Goal: Task Accomplishment & Management: Complete application form

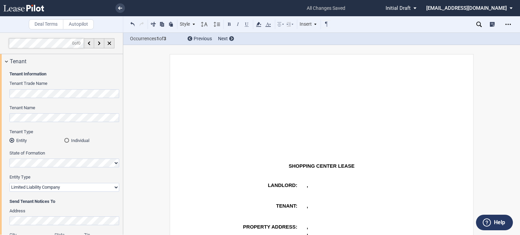
select select "limited liability company"
select select "number:5"
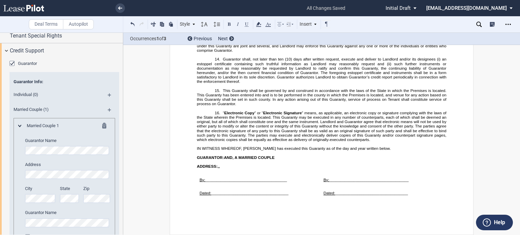
scroll to position [1102, 0]
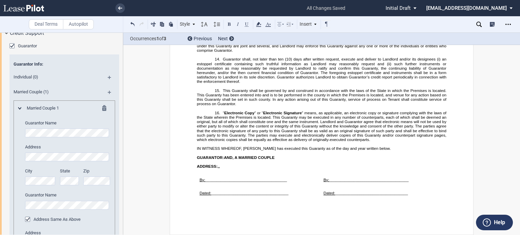
click at [71, 22] on div "Tenant Special Rights" at bounding box center [66, 18] width 113 height 8
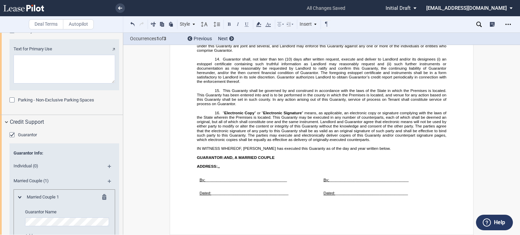
click at [26, 84] on textarea "Text for Primary Use" at bounding box center [65, 69] width 102 height 29
paste textarea "the operation of a claw machine arcade with retail sale of toys"
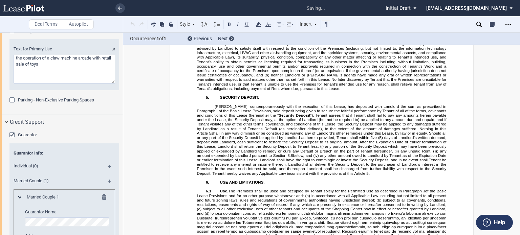
scroll to position [1103, 0]
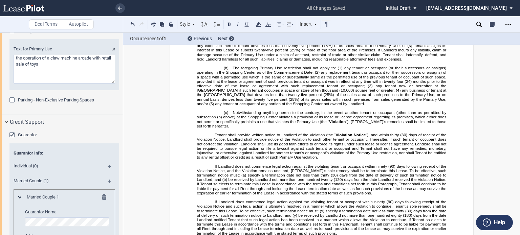
type textarea "the operation of a claw machine arcade with retail sale of toys"
click at [224, 39] on span "Provided Tenant is not in Default under this Lease and is open for business in …" at bounding box center [322, 33] width 251 height 14
drag, startPoint x: 225, startPoint y: 112, endPoint x: 243, endPoint y: 112, distance: 18.0
click at [243, 39] on span "Provided Tenant is not in Default under this Lease and is open for business in …" at bounding box center [322, 33] width 251 height 14
click at [130, 23] on button at bounding box center [133, 24] width 8 height 8
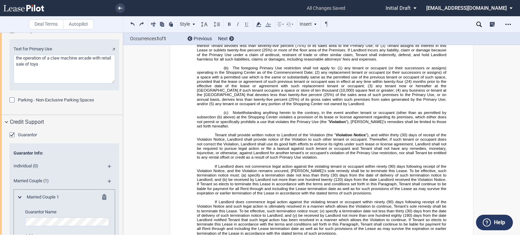
click at [220, 39] on span "Provided Tenant is not in Default under this Lease and is open for business in …" at bounding box center [322, 33] width 251 height 14
click at [16, 84] on textarea "Text for Primary Use" at bounding box center [65, 69] width 102 height 29
type textarea "the operation of a claw machine arcade with the retail sale of toys"
drag, startPoint x: 121, startPoint y: 173, endPoint x: 121, endPoint y: 184, distance: 10.8
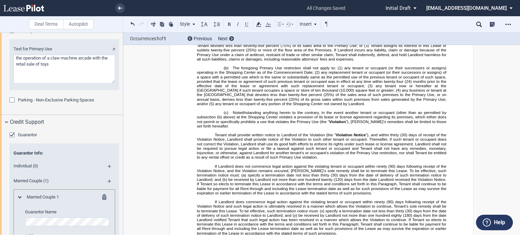
scroll to position [1120, 0]
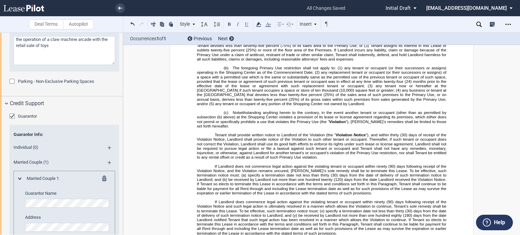
drag, startPoint x: 123, startPoint y: 179, endPoint x: 120, endPoint y: 193, distance: 14.6
click at [120, 193] on div at bounding box center [61, 134] width 123 height 203
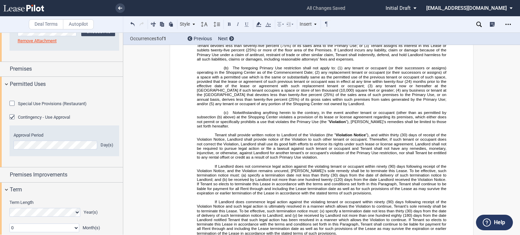
scroll to position [352, 0]
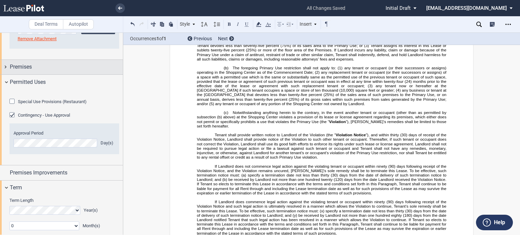
click at [71, 65] on div "Premises" at bounding box center [66, 67] width 113 height 8
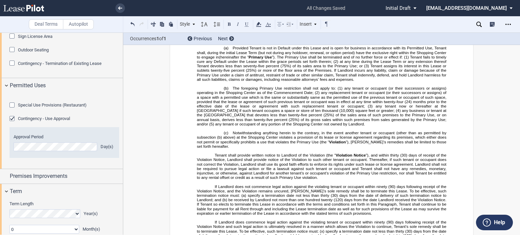
scroll to position [1024, 0]
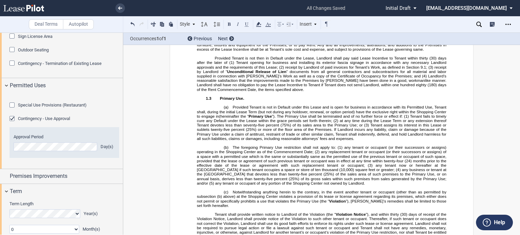
drag, startPoint x: 403, startPoint y: 143, endPoint x: 413, endPoint y: 150, distance: 12.8
click at [403, 92] on span "Landlord’s reasonable satisfaction that the improvements made to the Premises b…" at bounding box center [322, 83] width 251 height 18
click at [420, 92] on span "Landlord’s reasonable satisfaction that the improvements made to the Premises b…" at bounding box center [322, 83] width 251 height 18
click at [228, 92] on span "Landlord’s reasonable satisfaction that the improvements made to the Premises b…" at bounding box center [322, 83] width 251 height 18
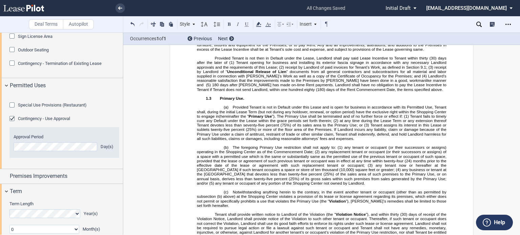
click at [228, 92] on span "Landlord’s reasonable satisfaction that the improvements made to the Premises b…" at bounding box center [322, 83] width 251 height 18
click at [269, 92] on span "Landlord’s reasonable satisfaction that the improvements made to the Premises b…" at bounding box center [322, 83] width 251 height 18
drag, startPoint x: 419, startPoint y: 145, endPoint x: 520, endPoint y: 210, distance: 119.8
click at [424, 92] on span "Landlord’s reasonable satisfaction that the improvements made to the Premises b…" at bounding box center [322, 83] width 251 height 18
click at [249, 92] on span "Landlord’s reasonable satisfaction that the improvements made to the Premises b…" at bounding box center [322, 83] width 251 height 18
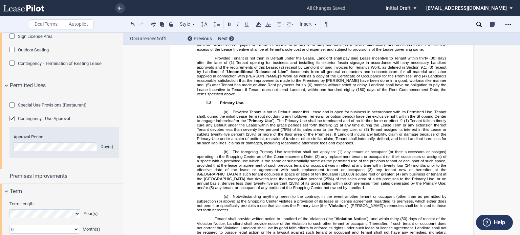
click at [295, 96] on span "Landlord’s reasonable satisfaction that the improvements made to the Premises b…" at bounding box center [322, 85] width 251 height 22
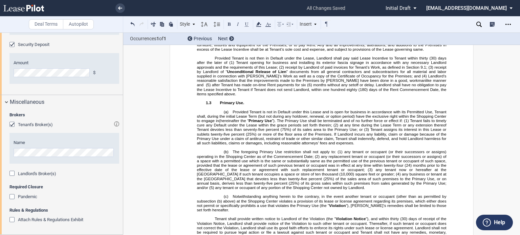
scroll to position [1772, 0]
click at [12, 220] on div "Attach Rules & Regulations Exhibit" at bounding box center [12, 221] width 7 height 7
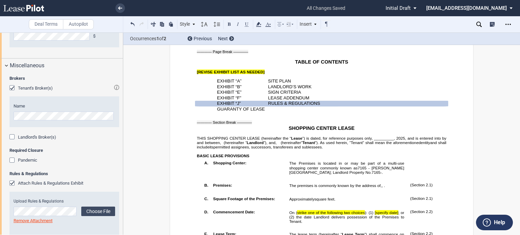
scroll to position [1823, 0]
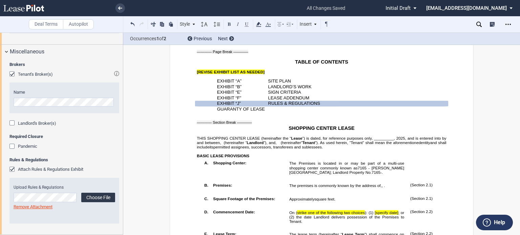
click at [95, 199] on label "Choose File" at bounding box center [98, 197] width 34 height 9
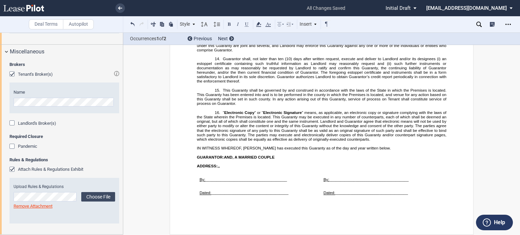
scroll to position [10726, 0]
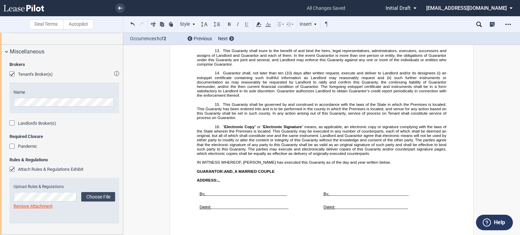
drag, startPoint x: 249, startPoint y: 60, endPoint x: 266, endPoint y: 76, distance: 23.3
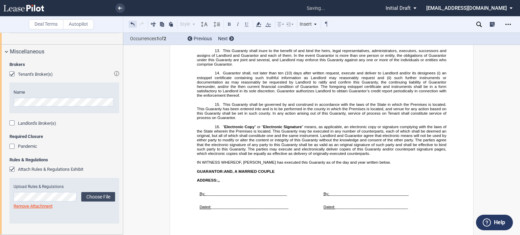
click at [132, 25] on button at bounding box center [133, 24] width 8 height 8
click at [132, 25] on div "Style Normal 8pt 9pt 10pt 10.5pt 11pt 12pt 14pt 16pt Normal 1 1.15 1.5 2 3 No C…" at bounding box center [230, 24] width 203 height 9
click at [133, 23] on button at bounding box center [133, 24] width 8 height 8
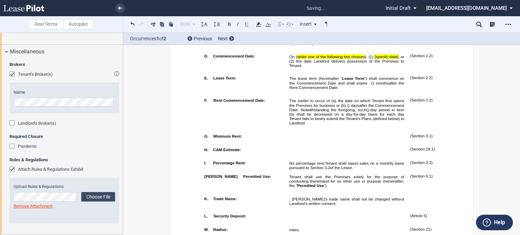
scroll to position [278, 0]
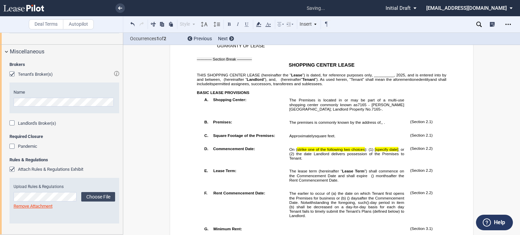
drag, startPoint x: 373, startPoint y: 85, endPoint x: 402, endPoint y: 96, distance: 31.3
click at [374, 77] on span "”) is dated, for reference purposes only, _________," at bounding box center [349, 75] width 93 height 4
drag, startPoint x: 294, startPoint y: 172, endPoint x: 294, endPoint y: 176, distance: 4.4
click at [294, 161] on span "On ( strike one of the following two choices ): (1) [specify date] ; or (2) the…" at bounding box center [347, 153] width 116 height 13
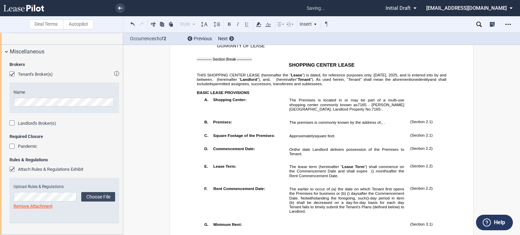
scroll to position [455, 0]
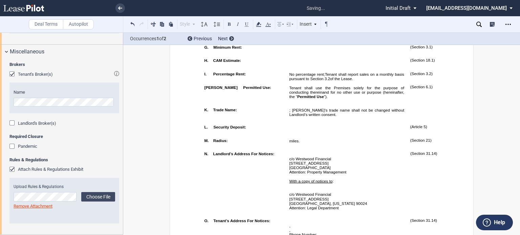
drag, startPoint x: 520, startPoint y: 44, endPoint x: 520, endPoint y: 52, distance: 7.8
click at [520, 52] on div "Deal Terms Autopilot Style A. Paragraph 1. Section/Article 1.1 Subsection (a) S…" at bounding box center [260, 134] width 520 height 203
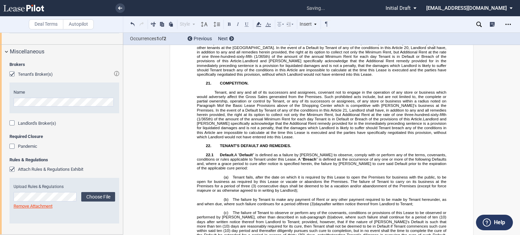
scroll to position [5793, 0]
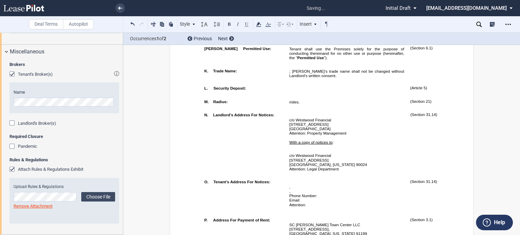
scroll to position [680, 0]
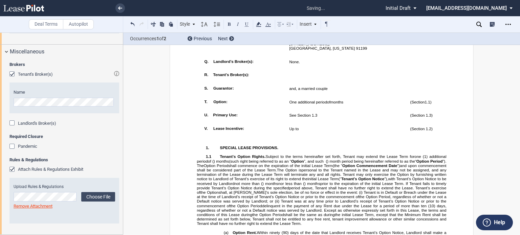
click at [338, 46] on p "[STREET_ADDRESS]," at bounding box center [346, 44] width 115 height 4
click at [339, 55] on p "﻿" at bounding box center [346, 53] width 115 height 4
click at [339, 51] on p "[GEOGRAPHIC_DATA], [US_STATE] 91199" at bounding box center [346, 48] width 115 height 4
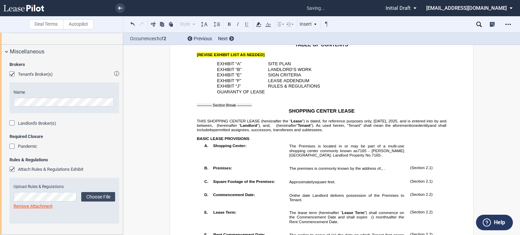
scroll to position [216, 0]
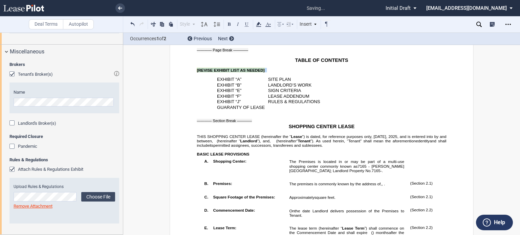
drag, startPoint x: 195, startPoint y: 79, endPoint x: 267, endPoint y: 86, distance: 72.2
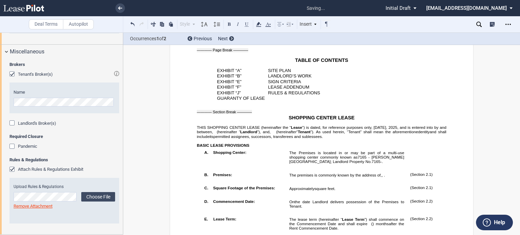
click at [519, 45] on div "Deal Terms Autopilot Style Normal 8pt 9pt 10pt 10.5pt 11pt 12pt 14pt 16pt Norma…" at bounding box center [260, 134] width 520 height 203
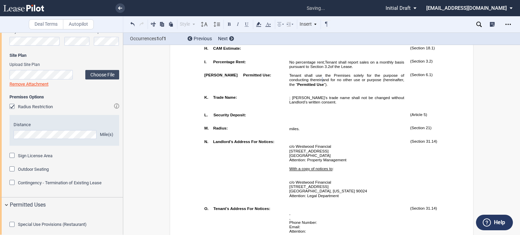
scroll to position [452, 0]
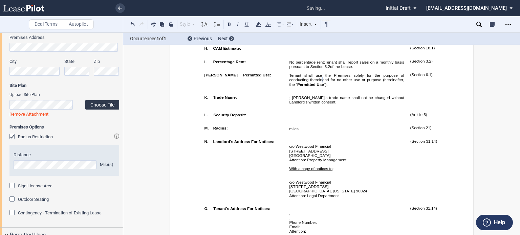
click at [93, 105] on label "Choose File" at bounding box center [102, 104] width 34 height 9
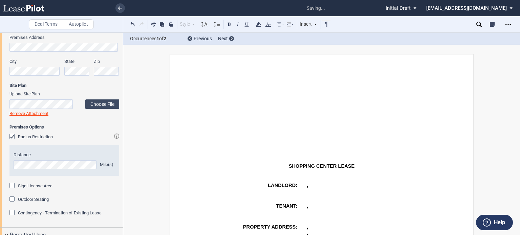
scroll to position [432, 0]
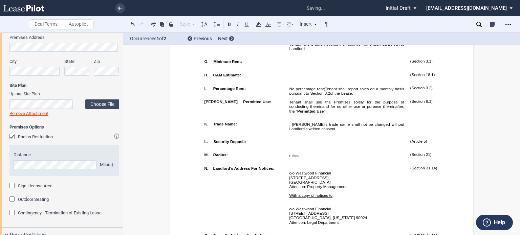
drag, startPoint x: 512, startPoint y: 190, endPoint x: 513, endPoint y: 181, distance: 8.5
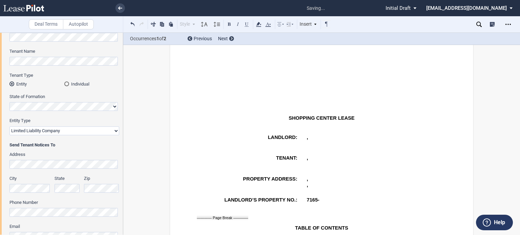
scroll to position [0, 0]
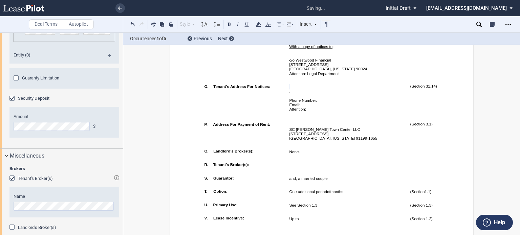
scroll to position [1692, 0]
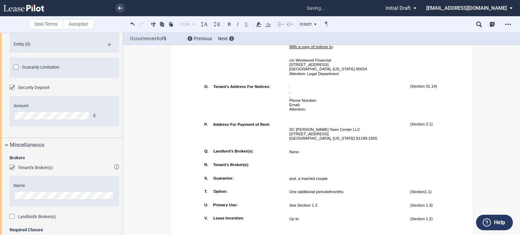
drag, startPoint x: 520, startPoint y: 44, endPoint x: 520, endPoint y: 52, distance: 7.8
click at [520, 52] on div "Deal Terms Autopilot Style Normal 8pt 9pt 10pt 10.5pt 11pt 12pt 14pt 16pt Norma…" at bounding box center [260, 134] width 520 height 203
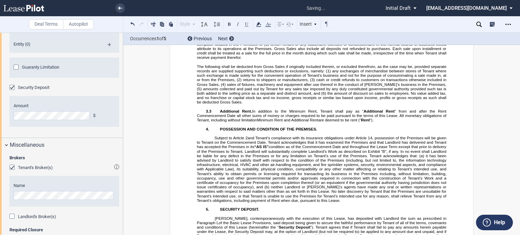
scroll to position [1648, 0]
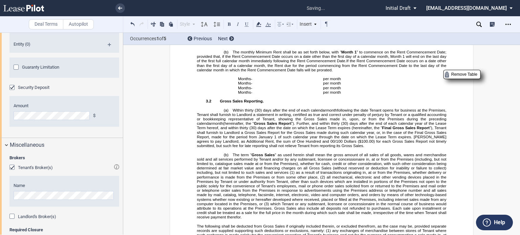
click at [260, 81] on p "Months ﻿ ﻿ - ﻿ ﻿ Months ﻿ ﻿ - ﻿ ﻿ Month 1 Months ﻿ ﻿ - ﻿ ﻿" at bounding box center [263, 79] width 50 height 4
click at [253, 90] on span "﻿6" at bounding box center [252, 88] width 2 height 4
click at [261, 90] on p "Months ﻿ ﻿ ﻿7 - ﻿ ﻿ Months ﻿ ﻿ - ﻿ ﻿ Month 1 Months ﻿ ﻿ - ﻿ ﻿" at bounding box center [263, 88] width 50 height 4
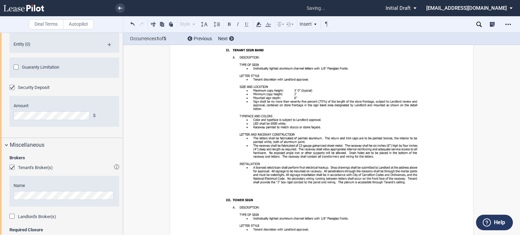
scroll to position [9645, 0]
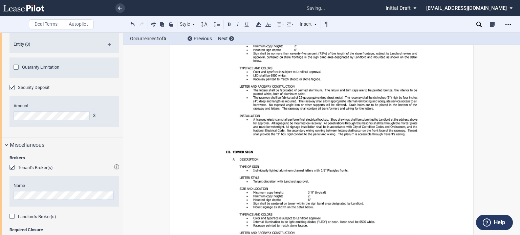
drag, startPoint x: 428, startPoint y: 74, endPoint x: 252, endPoint y: 79, distance: 175.9
drag, startPoint x: 440, startPoint y: 111, endPoint x: 468, endPoint y: 118, distance: 28.7
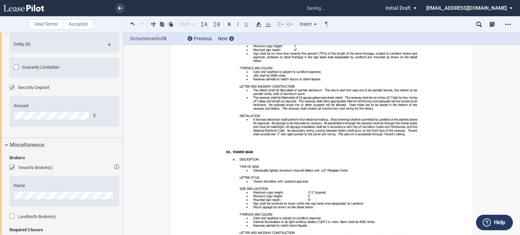
drag, startPoint x: 214, startPoint y: 136, endPoint x: 356, endPoint y: 218, distance: 163.9
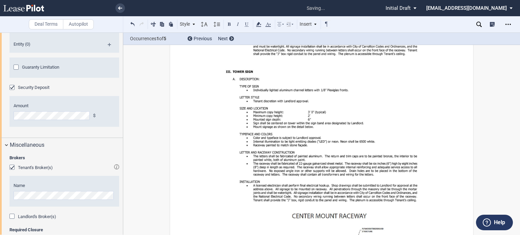
drag, startPoint x: 224, startPoint y: 100, endPoint x: 320, endPoint y: 99, distance: 95.9
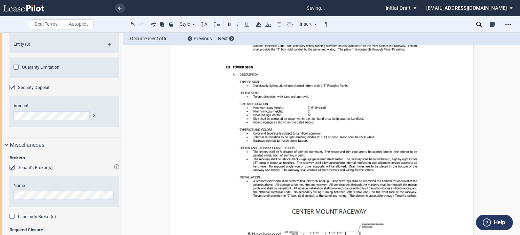
drag, startPoint x: 378, startPoint y: 108, endPoint x: 229, endPoint y: 114, distance: 149.5
drag, startPoint x: 336, startPoint y: 122, endPoint x: 423, endPoint y: 122, distance: 86.4
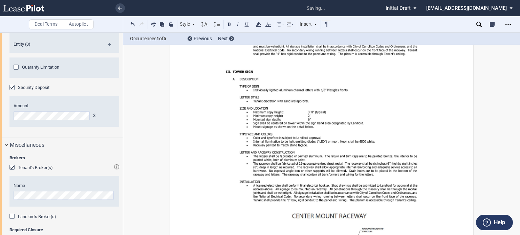
drag, startPoint x: 382, startPoint y: 123, endPoint x: 382, endPoint y: 133, distance: 10.5
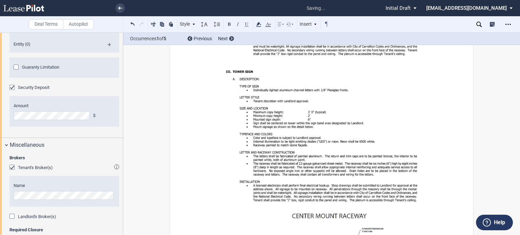
drag, startPoint x: 406, startPoint y: 118, endPoint x: 381, endPoint y: 123, distance: 25.9
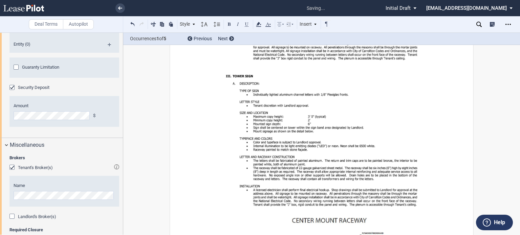
drag, startPoint x: 403, startPoint y: 130, endPoint x: 386, endPoint y: 121, distance: 19.0
drag, startPoint x: 356, startPoint y: 131, endPoint x: 361, endPoint y: 136, distance: 6.2
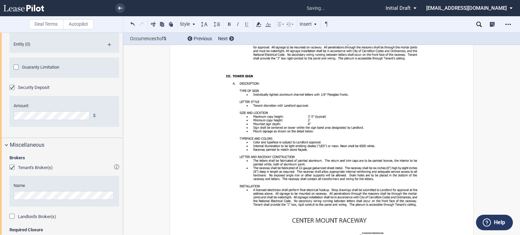
drag, startPoint x: 382, startPoint y: 123, endPoint x: 383, endPoint y: 136, distance: 12.9
click at [258, 24] on use at bounding box center [258, 24] width 5 height 5
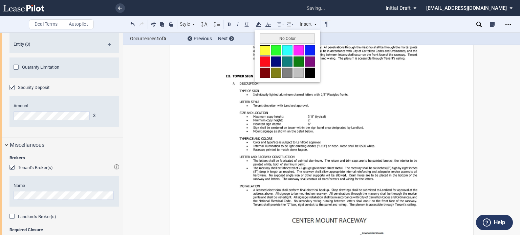
click at [262, 50] on button at bounding box center [265, 50] width 10 height 10
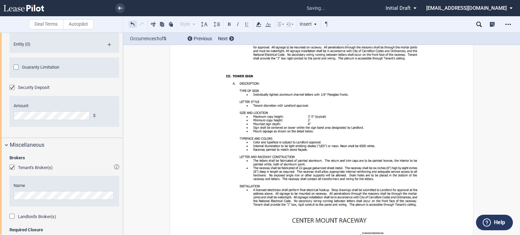
click at [133, 22] on button at bounding box center [133, 24] width 8 height 8
click at [258, 23] on use at bounding box center [258, 24] width 5 height 5
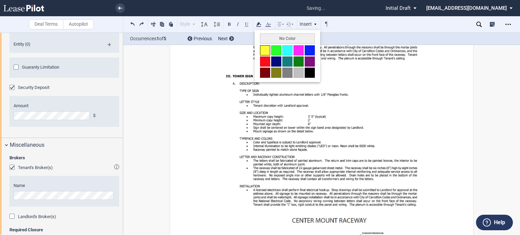
click at [263, 52] on button at bounding box center [265, 50] width 10 height 10
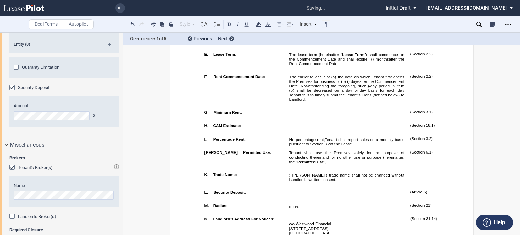
scroll to position [429, 0]
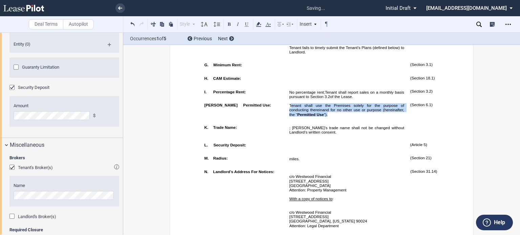
drag, startPoint x: 289, startPoint y: 134, endPoint x: 380, endPoint y: 152, distance: 92.4
click at [380, 117] on p "Tenant shall use the Premises solely for the purpose of conducting therein ﻿ ﻿ …" at bounding box center [346, 110] width 115 height 14
drag, startPoint x: 287, startPoint y: 134, endPoint x: 384, endPoint y: 154, distance: 98.9
click at [384, 123] on td "Tenant shall use the Premises solely for the purpose of conducting therein ﻿ ﻿ …" at bounding box center [347, 111] width 121 height 22
click at [258, 24] on use at bounding box center [258, 24] width 5 height 5
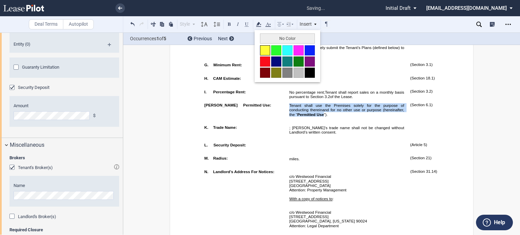
click at [266, 51] on button at bounding box center [265, 50] width 10 height 10
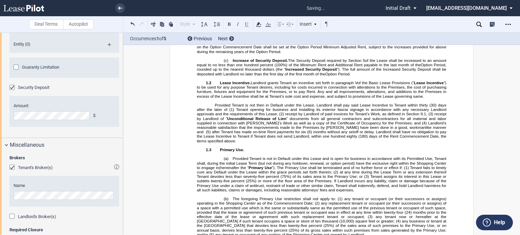
scroll to position [1001, 0]
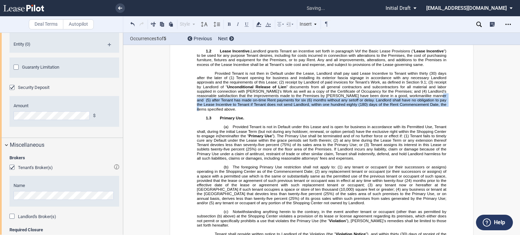
drag, startPoint x: 410, startPoint y: 157, endPoint x: 419, endPoint y: 167, distance: 13.4
click at [419, 111] on span "Landlord’s reasonable satisfaction that the improvements made to the Premises b…" at bounding box center [322, 100] width 251 height 22
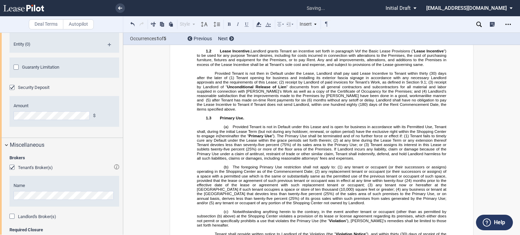
click at [277, 116] on p "﻿" at bounding box center [322, 113] width 250 height 4
drag, startPoint x: 206, startPoint y: 162, endPoint x: 222, endPoint y: 162, distance: 15.2
click at [222, 111] on span "Landlord’s reasonable satisfaction that the improvements made to the Premises b…" at bounding box center [322, 100] width 251 height 22
click at [233, 111] on span "Landlord’s reasonable satisfaction that the improvements made to the Premises b…" at bounding box center [322, 100] width 251 height 22
click at [425, 111] on span "Landlord’s reasonable satisfaction that the improvements made to the Premises b…" at bounding box center [322, 100] width 251 height 22
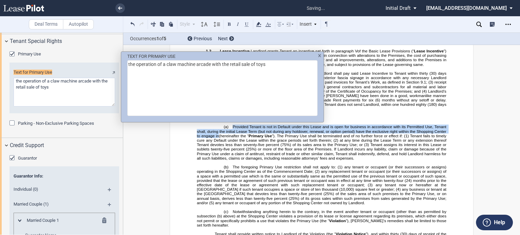
scroll to position [1308, 0]
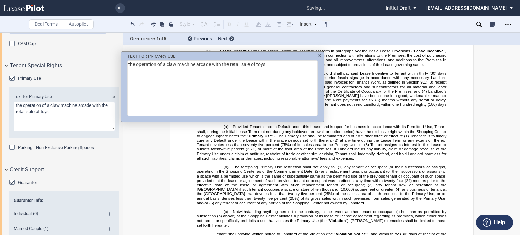
drag, startPoint x: 139, startPoint y: 66, endPoint x: 275, endPoint y: 77, distance: 136.3
click at [275, 77] on textarea "the operation of a claw machine arcade with the retail sale of toys" at bounding box center [222, 88] width 190 height 56
click at [250, 81] on textarea "the operation of a claw machine arcade with the retail sale of toys" at bounding box center [222, 88] width 190 height 56
click at [320, 57] on img "TEXT FOR ..." at bounding box center [319, 55] width 3 height 3
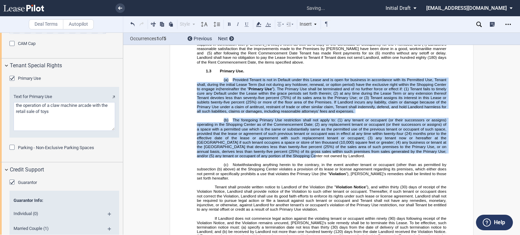
scroll to position [1052, 0]
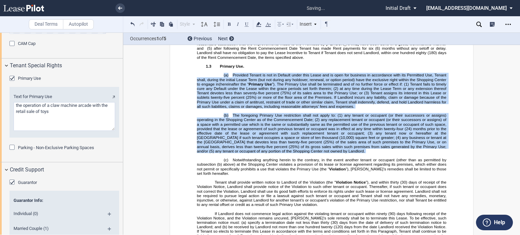
drag, startPoint x: 222, startPoint y: 191, endPoint x: 251, endPoint y: 193, distance: 28.6
click at [256, 217] on div "﻿ !!SET_LEVEL_2!! !!LEASE_LEVEL_3!! 1.3 Primary Use. ﻿ !!SET_LEVEL_3!! !!LEASE_…" at bounding box center [322, 172] width 250 height 224
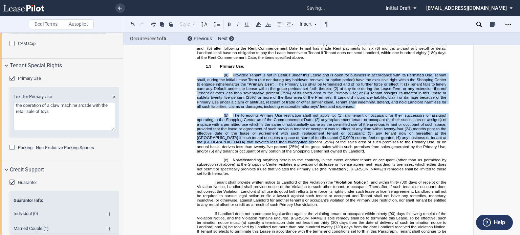
click at [250, 109] on p "(a) Provided Tenant is not in Default under this Lease and is open for business…" at bounding box center [322, 91] width 250 height 36
click at [246, 109] on span "Tenant assigns its interest in this Lease or sublets twenty-five percent (25%) …" at bounding box center [322, 100] width 251 height 18
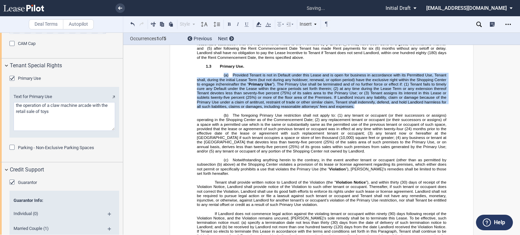
drag, startPoint x: 220, startPoint y: 139, endPoint x: 257, endPoint y: 177, distance: 53.2
click at [257, 109] on p "(a) Provided Tenant is not in Default under this Lease and is open for business…" at bounding box center [322, 91] width 250 height 36
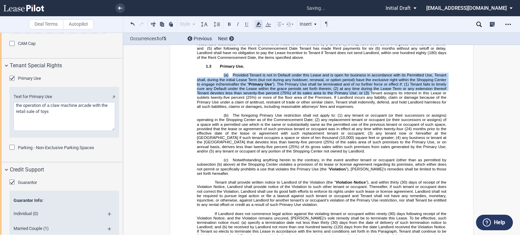
click at [260, 24] on icon at bounding box center [259, 24] width 8 height 8
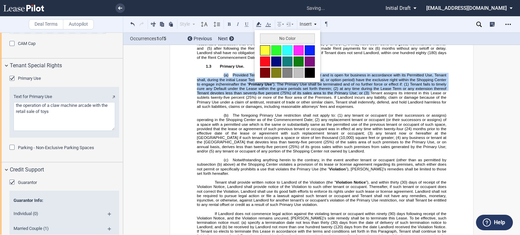
click at [266, 49] on button at bounding box center [265, 50] width 10 height 10
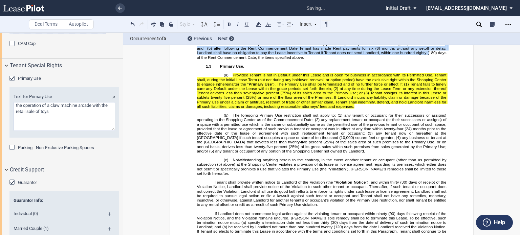
drag, startPoint x: 415, startPoint y: 106, endPoint x: 417, endPoint y: 115, distance: 9.0
click at [417, 60] on span "Landlord’s reasonable satisfaction that the improvements made to the Premises b…" at bounding box center [322, 48] width 251 height 22
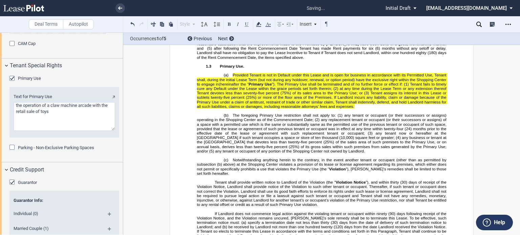
click at [414, 60] on p "Provided Tenant is not then in Default under the Lease, Landlord shall pay said…" at bounding box center [322, 39] width 250 height 40
drag, startPoint x: 429, startPoint y: 104, endPoint x: 436, endPoint y: 111, distance: 9.8
click at [430, 60] on span "Landlord’s reasonable satisfaction that the improvements made to the Premises b…" at bounding box center [322, 48] width 251 height 22
click at [416, 60] on span "Landlord’s reasonable satisfaction that the improvements made to the Premises b…" at bounding box center [322, 48] width 251 height 22
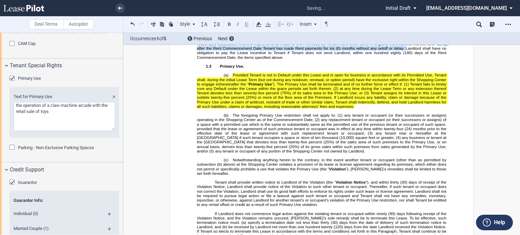
drag, startPoint x: 416, startPoint y: 105, endPoint x: 375, endPoint y: 111, distance: 41.8
click at [375, 60] on span "Landlord’s reasonable satisfaction that the improvements made to the Premises b…" at bounding box center [322, 48] width 251 height 22
click at [260, 24] on use at bounding box center [258, 24] width 5 height 5
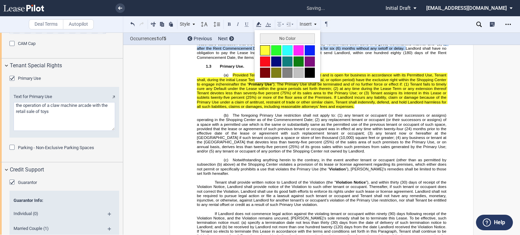
click at [266, 51] on button at bounding box center [265, 50] width 10 height 10
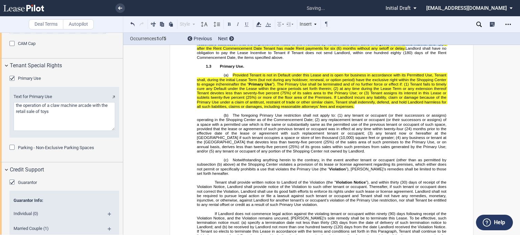
scroll to position [969, 0]
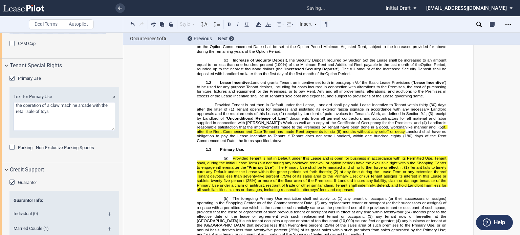
click at [406, 67] on span "of the Lease shall be increased to an amount equal to no less than one hundred …" at bounding box center [322, 62] width 251 height 9
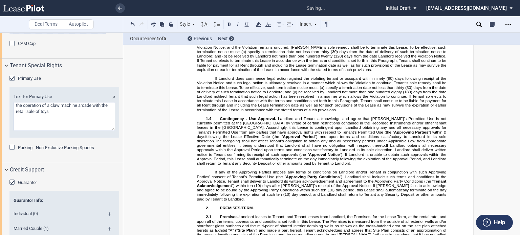
scroll to position [1351, 0]
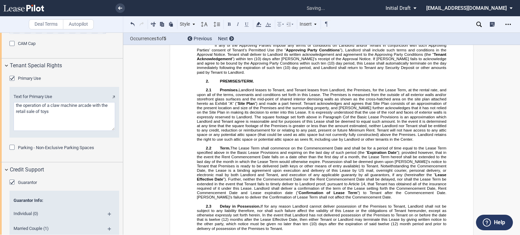
drag, startPoint x: 349, startPoint y: 89, endPoint x: 444, endPoint y: 90, distance: 94.9
click at [444, 39] on p "1.4 Contingency - Use Approval. Landlord and [PERSON_NAME] acknowledge and agre…" at bounding box center [322, 13] width 250 height 49
click at [258, 24] on use at bounding box center [258, 24] width 5 height 5
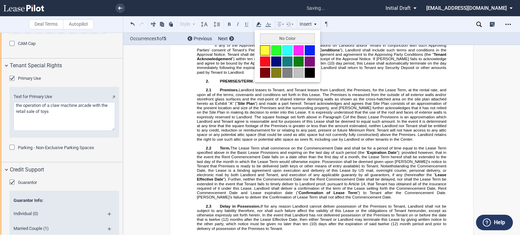
click at [260, 50] on button at bounding box center [265, 50] width 10 height 10
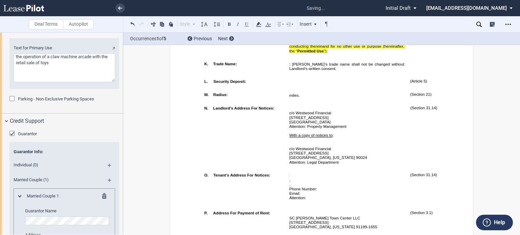
scroll to position [461, 0]
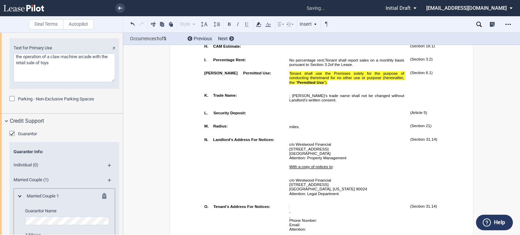
drag, startPoint x: 121, startPoint y: 179, endPoint x: 122, endPoint y: 184, distance: 4.9
click at [122, 184] on div at bounding box center [61, 134] width 123 height 203
drag, startPoint x: 441, startPoint y: 0, endPoint x: 378, endPoint y: 29, distance: 69.4
click at [378, 29] on div "Style A. Paragraph 1. Section/Article 1.1 Subsection (a) Subsection (i) Subsect…" at bounding box center [261, 24] width 277 height 16
click at [511, 24] on use "Open Lease options menu" at bounding box center [508, 24] width 5 height 1
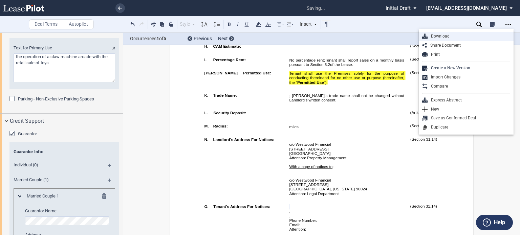
click at [439, 35] on div "Download" at bounding box center [469, 37] width 83 height 6
